Goal: Transaction & Acquisition: Purchase product/service

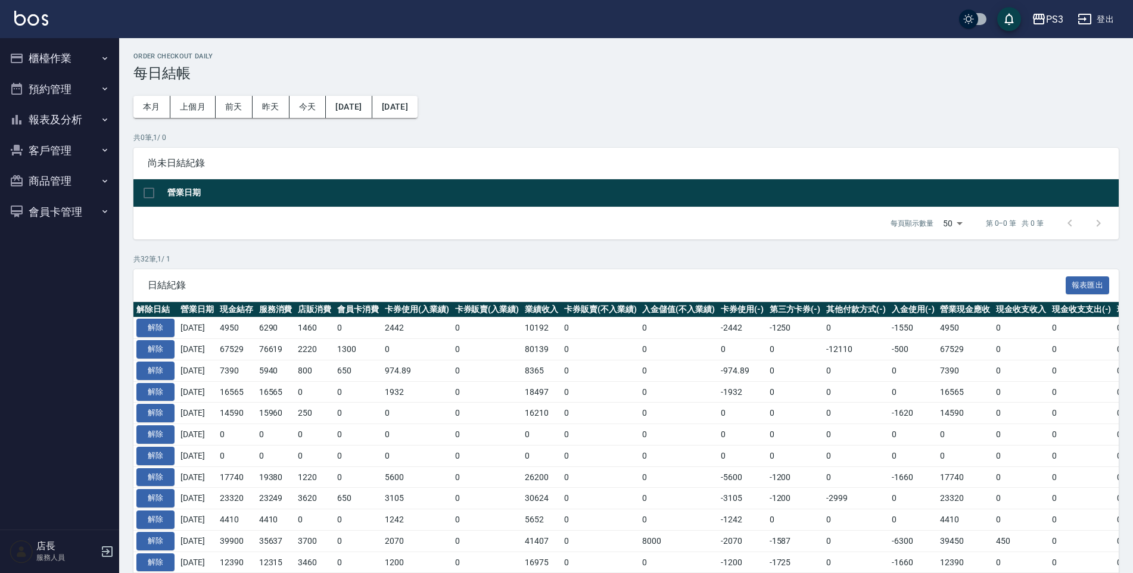
scroll to position [497, 0]
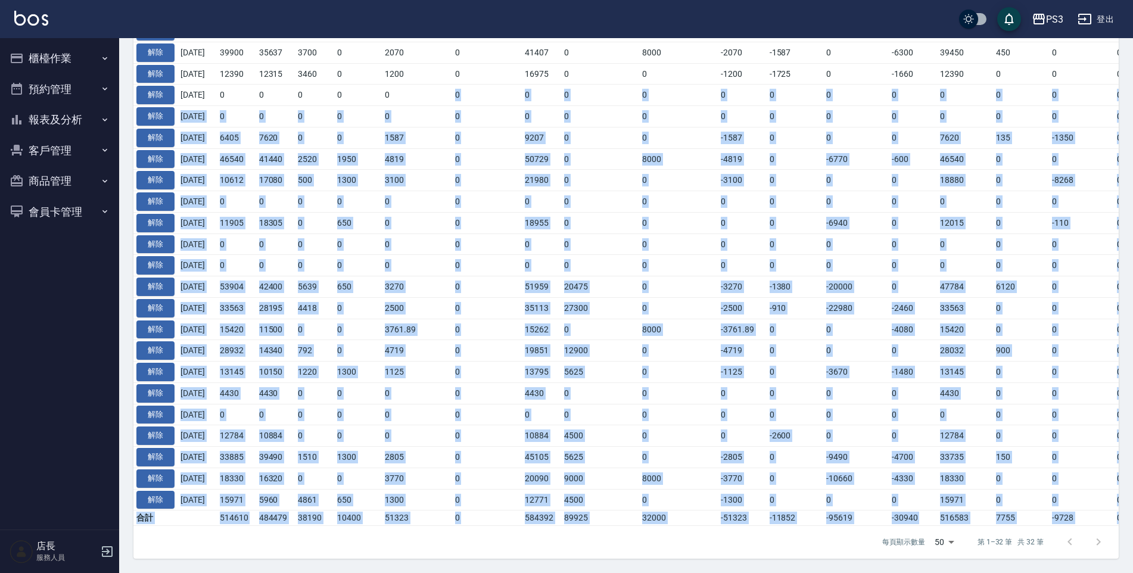
click at [60, 158] on button "客戶管理" at bounding box center [60, 150] width 110 height 31
click at [74, 191] on link "客戶列表" at bounding box center [60, 183] width 110 height 27
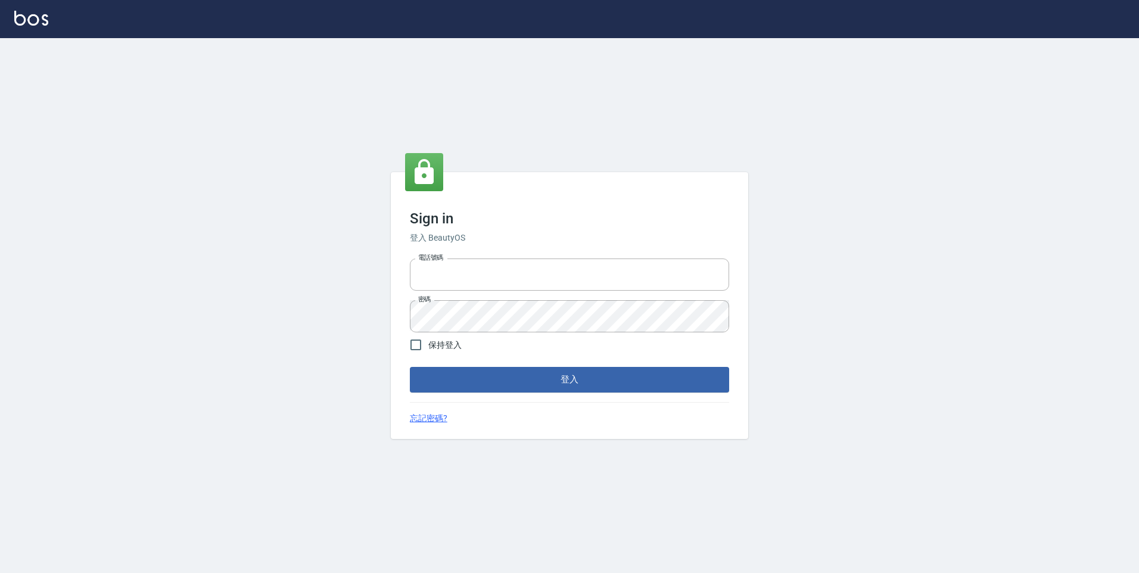
type input "0229521268"
click at [435, 347] on span "保持登入" at bounding box center [444, 345] width 33 height 13
click at [428, 347] on input "保持登入" at bounding box center [415, 344] width 25 height 25
checkbox input "true"
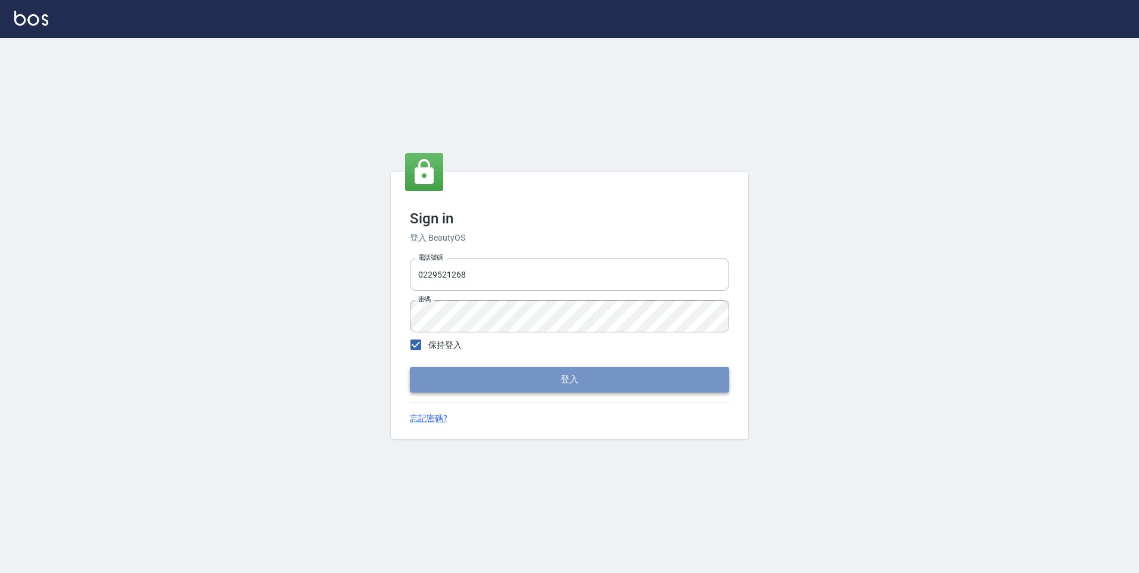
click at [457, 371] on button "登入" at bounding box center [569, 379] width 319 height 25
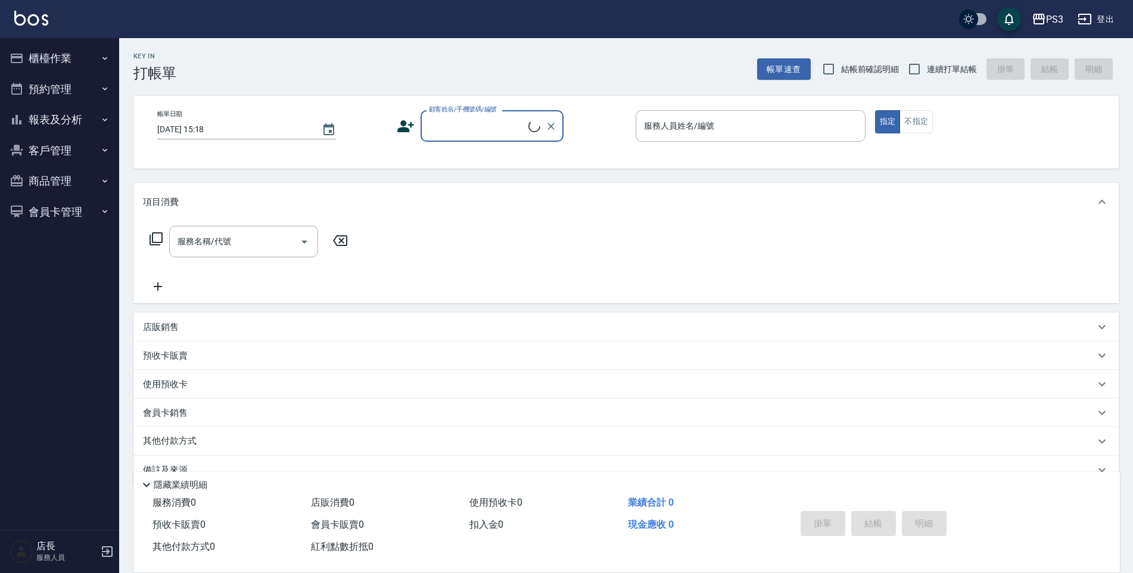
click at [83, 153] on button "客戶管理" at bounding box center [60, 150] width 110 height 31
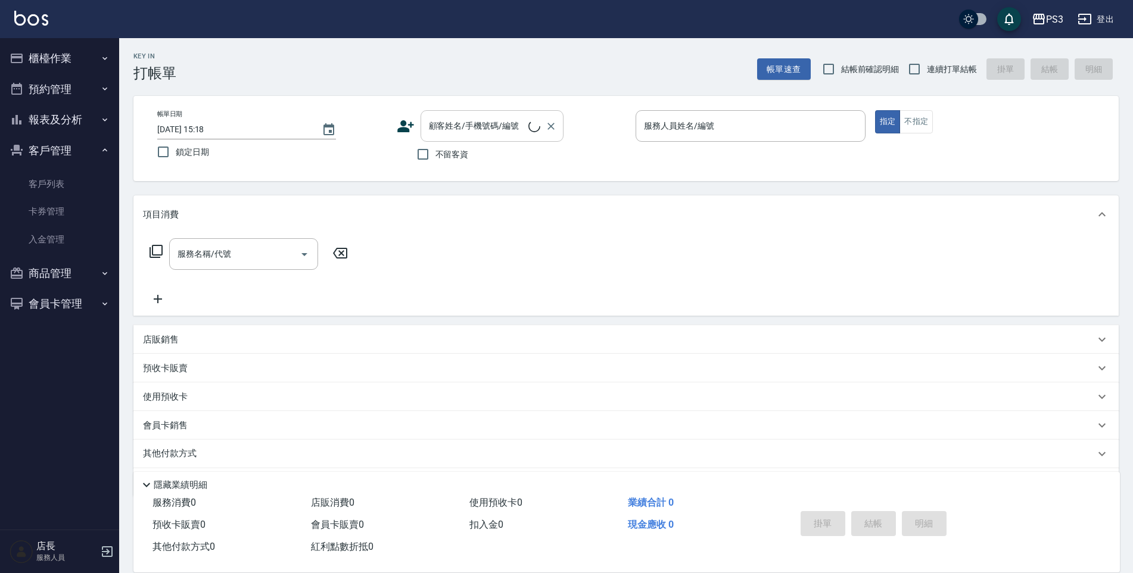
click at [478, 133] on input "顧客姓名/手機號碼/編號" at bounding box center [477, 126] width 102 height 21
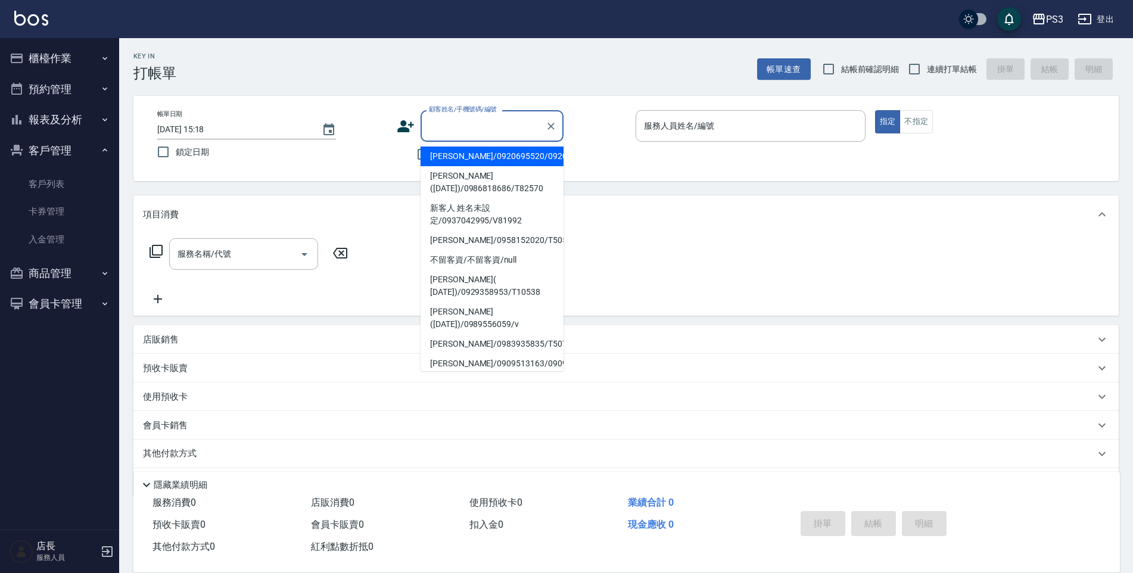
type input "ㄔ"
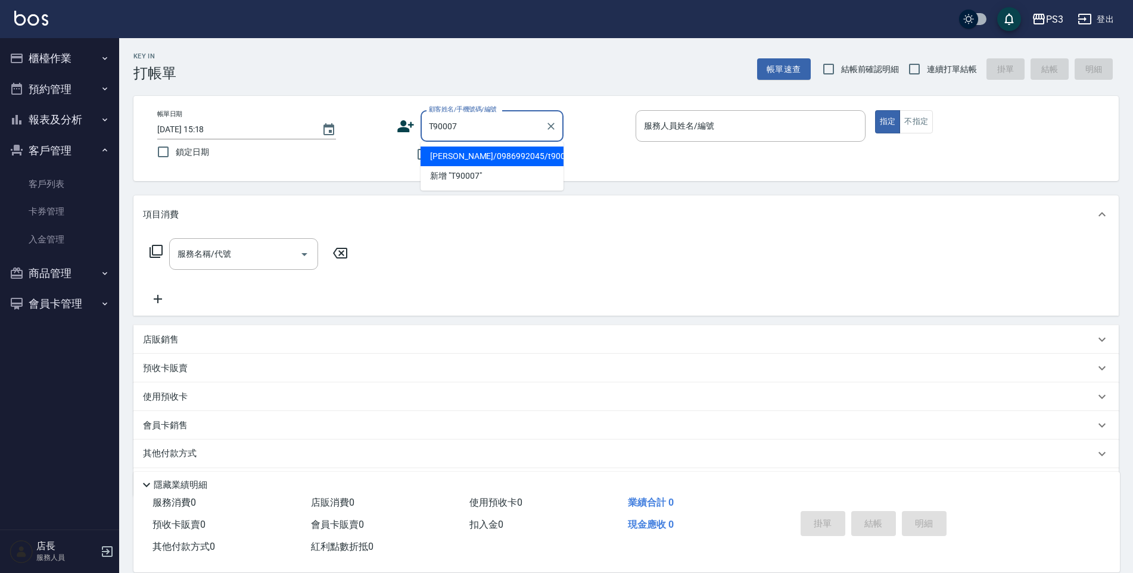
click at [456, 150] on li "張秉鈞/0986992045/t90007" at bounding box center [492, 157] width 143 height 20
type input "張秉鈞/0986992045/t90007"
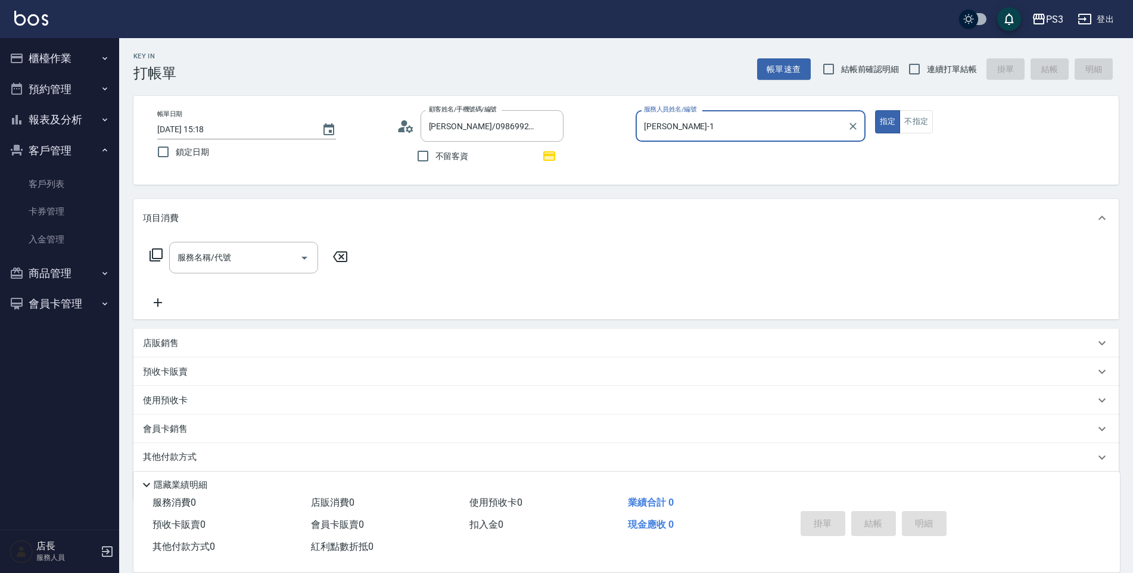
type input "Eva-1"
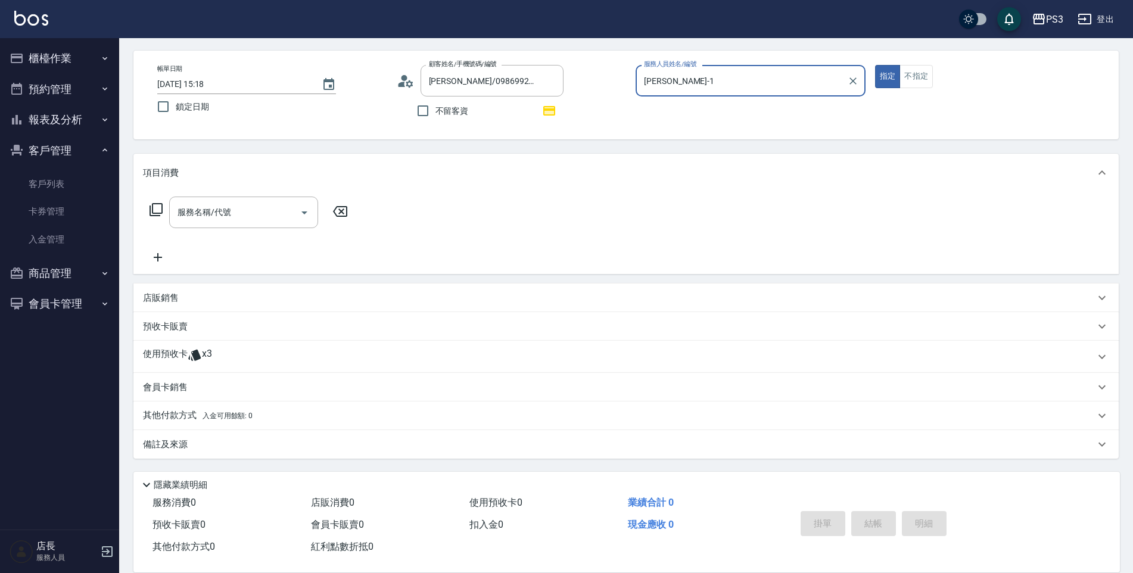
click at [166, 356] on p "使用預收卡" at bounding box center [165, 357] width 45 height 18
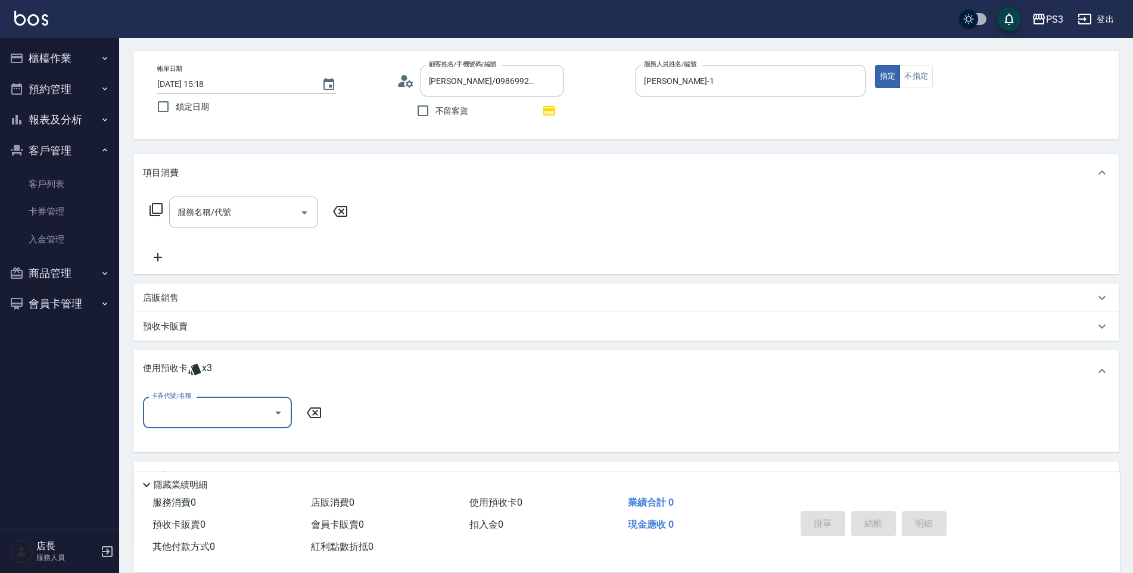
scroll to position [0, 0]
click at [281, 410] on icon "Open" at bounding box center [278, 413] width 14 height 14
click at [264, 438] on div "2024/8 卡碧兒3次 剩餘3張" at bounding box center [217, 443] width 149 height 20
type input "2024/8 卡碧兒3次"
